Goal: Task Accomplishment & Management: Use online tool/utility

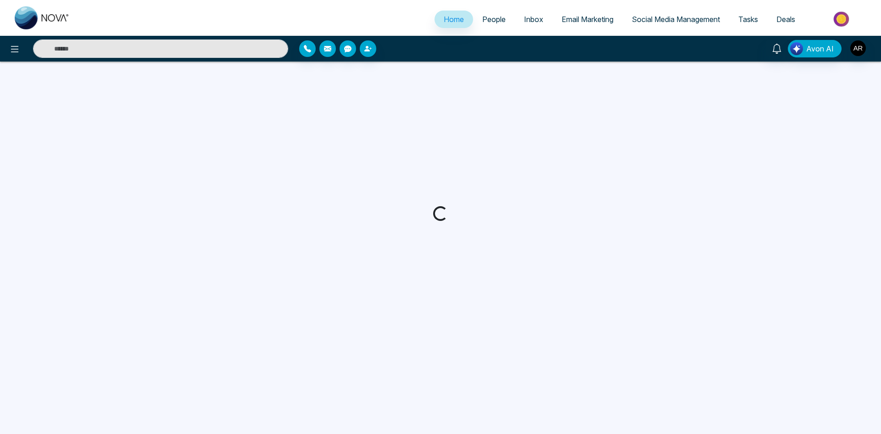
select select "*"
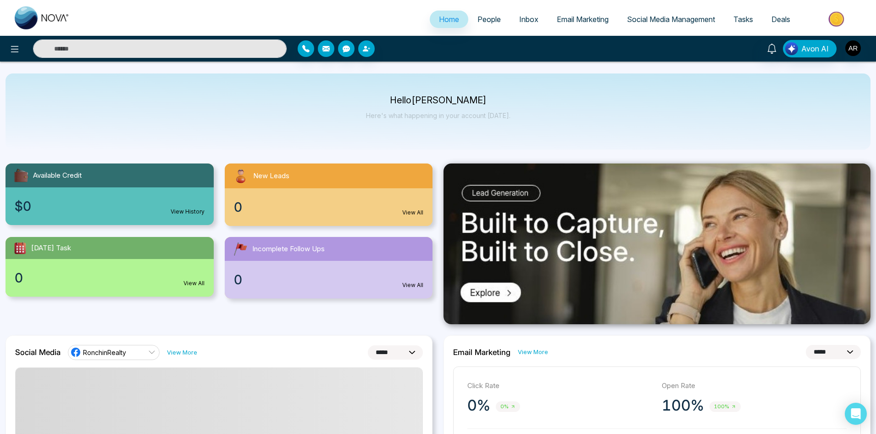
click at [655, 15] on span "Social Media Management" at bounding box center [671, 19] width 88 height 9
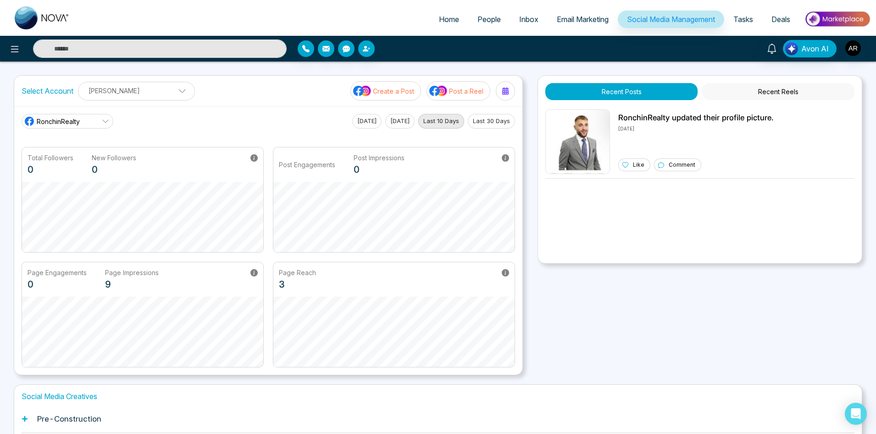
click at [101, 123] on link "RonchinRealty" at bounding box center [68, 121] width 92 height 15
click at [72, 165] on span "(ronchinrealty)" at bounding box center [75, 162] width 66 height 10
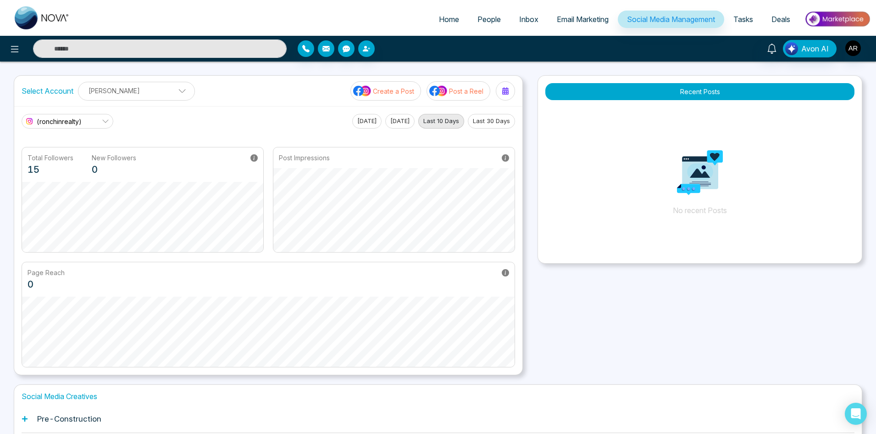
click at [390, 125] on button "[DATE]" at bounding box center [399, 121] width 29 height 15
